Goal: Task Accomplishment & Management: Use online tool/utility

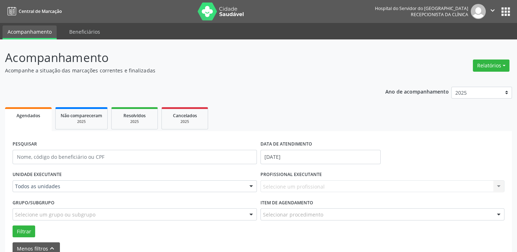
click at [118, 177] on div "UNIDADE EXECUTANTE Todos as unidades Todos as unidades Hse Nenhum resultado enc…" at bounding box center [135, 183] width 248 height 28
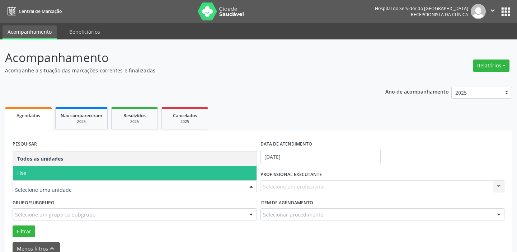
click at [93, 168] on span "Hse" at bounding box center [135, 173] width 244 height 14
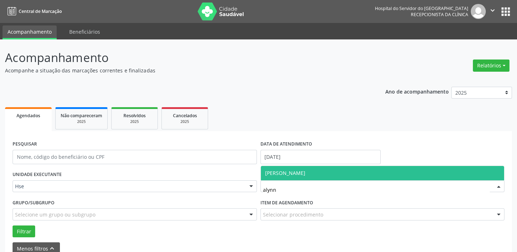
type input "alynne"
click at [295, 175] on span "Alynne Kelly Ferreira Costa" at bounding box center [285, 173] width 40 height 7
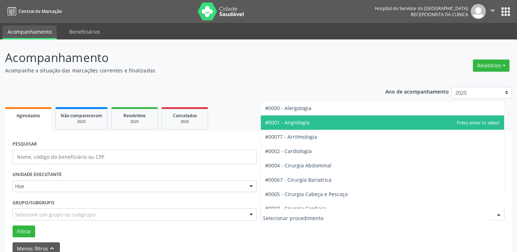
scroll to position [98, 0]
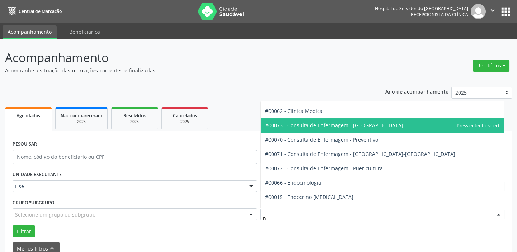
type input "nu"
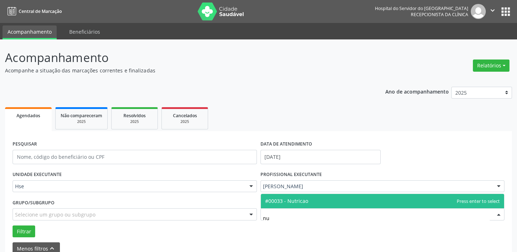
click at [300, 206] on span "#00033 - Nutricao" at bounding box center [383, 201] width 244 height 14
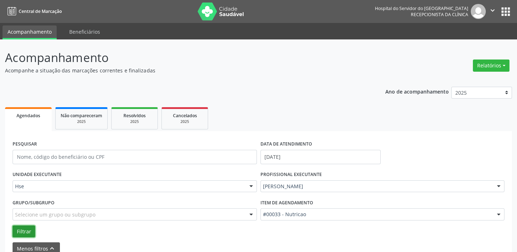
click at [25, 227] on button "Filtrar" at bounding box center [24, 232] width 23 height 12
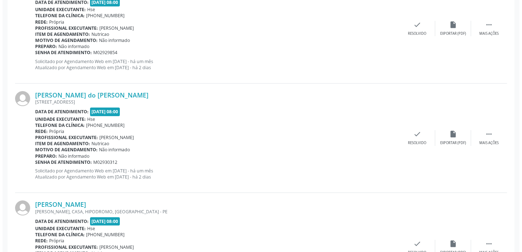
scroll to position [351, 0]
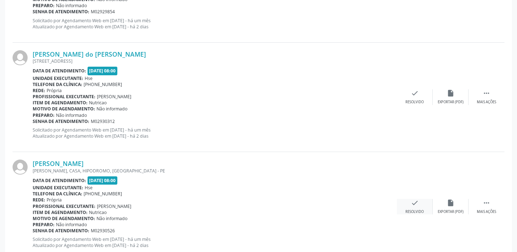
click at [406, 203] on div "check Resolvido" at bounding box center [415, 206] width 36 height 15
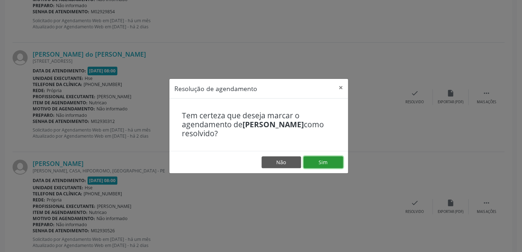
click at [336, 158] on button "Sim" at bounding box center [323, 162] width 39 height 12
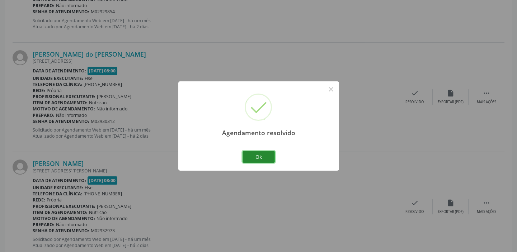
click at [272, 154] on button "Ok" at bounding box center [259, 157] width 32 height 12
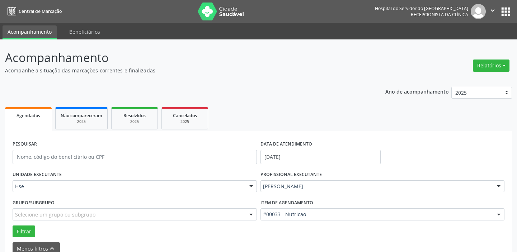
scroll to position [98, 0]
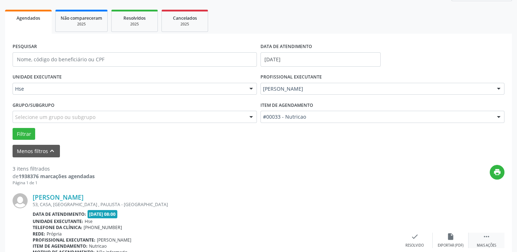
click at [488, 239] on icon "" at bounding box center [487, 237] width 8 height 8
click at [456, 244] on div "Não compareceu" at bounding box center [450, 245] width 31 height 5
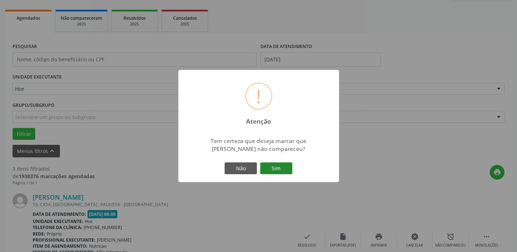
click at [276, 170] on button "Sim" at bounding box center [276, 169] width 32 height 12
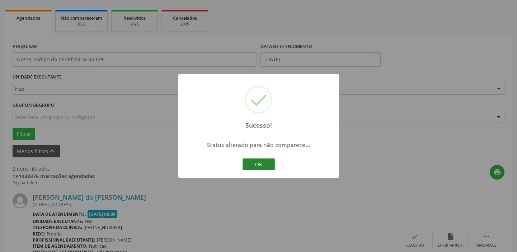
click at [254, 165] on button "OK" at bounding box center [259, 165] width 32 height 12
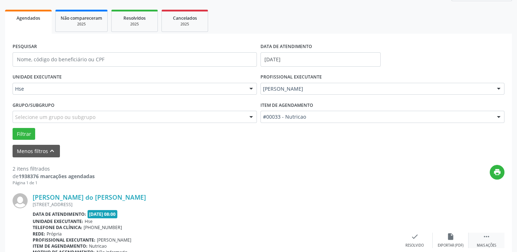
click at [484, 237] on icon "" at bounding box center [487, 237] width 8 height 8
click at [449, 242] on div "alarm_off Não compareceu" at bounding box center [451, 240] width 36 height 15
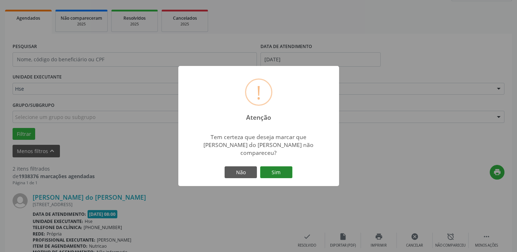
click at [279, 172] on button "Sim" at bounding box center [276, 173] width 32 height 12
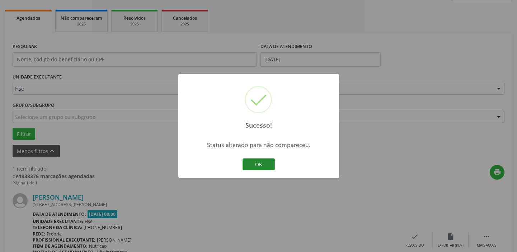
click at [265, 160] on button "OK" at bounding box center [259, 165] width 32 height 12
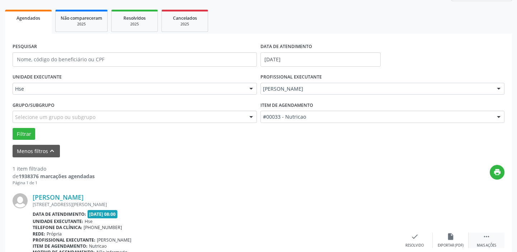
click at [489, 240] on div " Mais ações" at bounding box center [487, 240] width 36 height 15
click at [459, 243] on div "Não compareceu" at bounding box center [450, 245] width 31 height 5
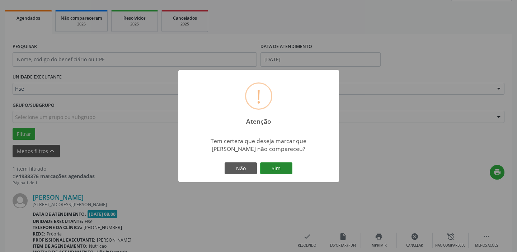
click at [271, 163] on button "Sim" at bounding box center [276, 169] width 32 height 12
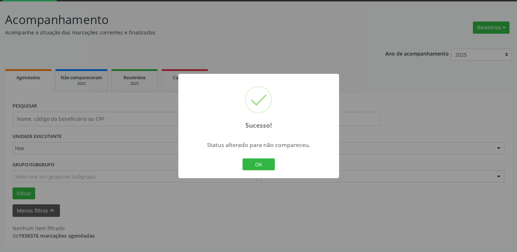
scroll to position [37, 0]
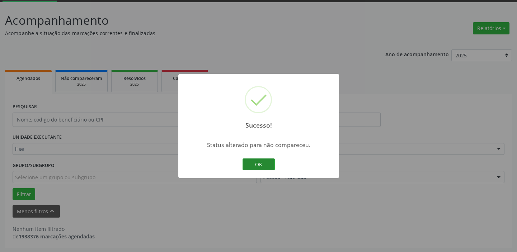
click at [243, 165] on button "OK" at bounding box center [259, 165] width 32 height 12
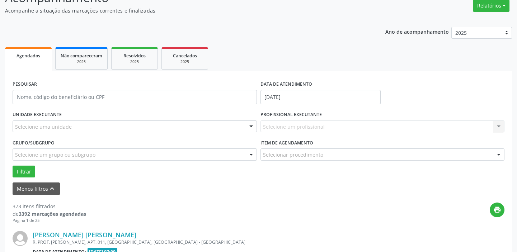
scroll to position [70, 0]
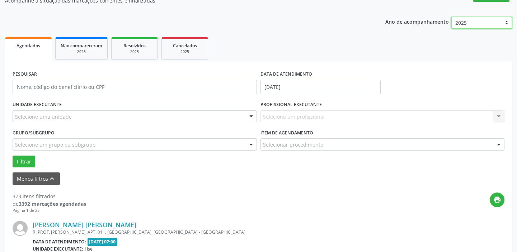
click at [464, 23] on select "2025 2024 2023 2022 2021" at bounding box center [481, 23] width 61 height 12
click at [472, 18] on select "2025 2024 2023 2022 2021" at bounding box center [481, 23] width 61 height 12
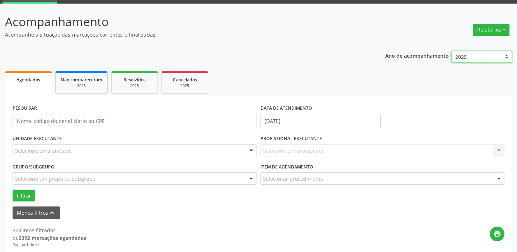
scroll to position [5, 0]
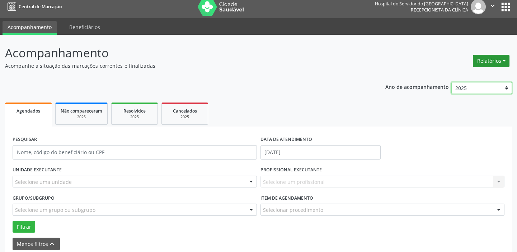
click at [491, 60] on button "Relatórios" at bounding box center [491, 61] width 37 height 12
click at [456, 75] on link "Agendamentos" at bounding box center [470, 76] width 77 height 10
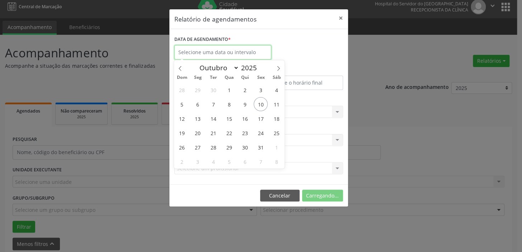
click at [255, 53] on body "Central de Marcação Hospital do Servidor do [GEOGRAPHIC_DATA] Recepcionista da …" at bounding box center [261, 121] width 522 height 252
click at [220, 117] on span "14" at bounding box center [214, 119] width 14 height 14
type input "[DATE]"
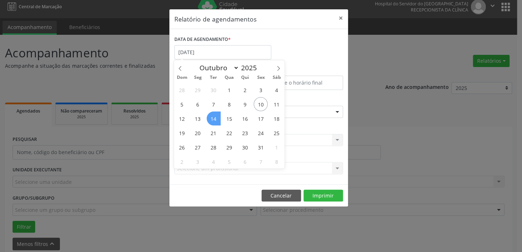
click at [220, 117] on span "14" at bounding box center [214, 119] width 14 height 14
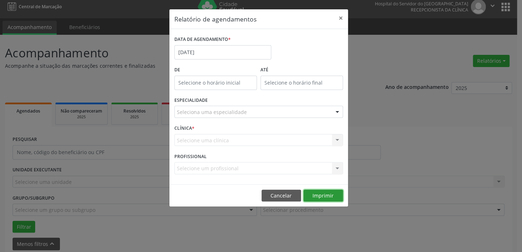
click at [319, 194] on button "Imprimir" at bounding box center [323, 196] width 39 height 12
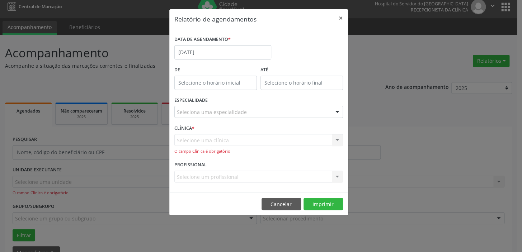
click at [235, 138] on div "Selecione uma clínica Nenhum resultado encontrado para: " " Não há nenhuma opçã…" at bounding box center [258, 144] width 169 height 20
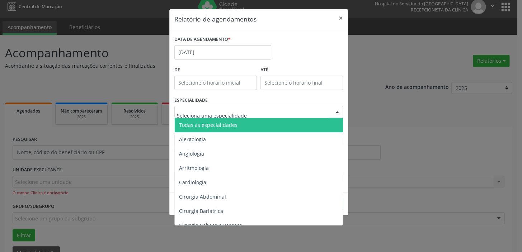
click at [240, 122] on span "Todas as especialidades" at bounding box center [259, 125] width 169 height 14
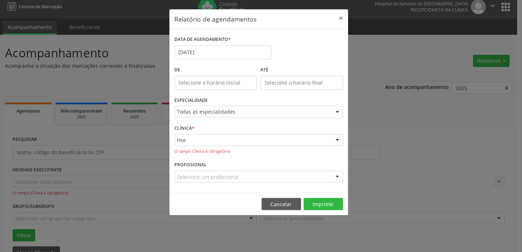
click at [314, 194] on footer "Cancelar Imprimir" at bounding box center [258, 204] width 179 height 23
click at [326, 215] on div "Relatório de agendamentos × DATA DE AGENDAMENTO * [DATE] De ATÉ ESPECIALIDADE T…" at bounding box center [258, 112] width 179 height 207
click at [327, 203] on button "Imprimir" at bounding box center [323, 204] width 39 height 12
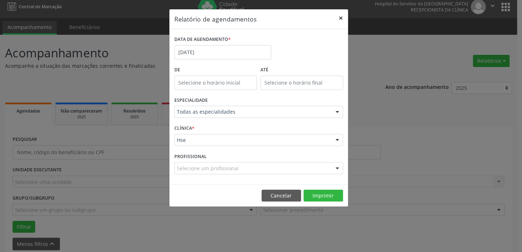
click at [343, 18] on button "×" at bounding box center [341, 18] width 14 height 18
